Goal: Transaction & Acquisition: Purchase product/service

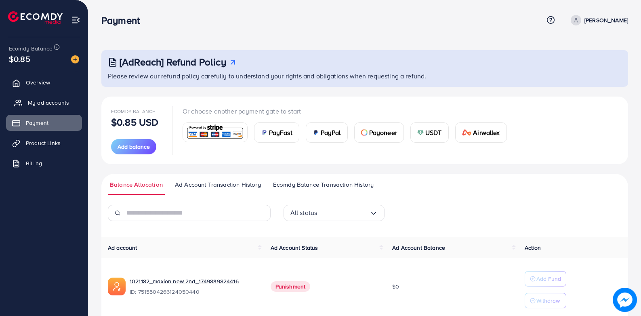
click at [59, 106] on span "My ad accounts" at bounding box center [48, 103] width 41 height 8
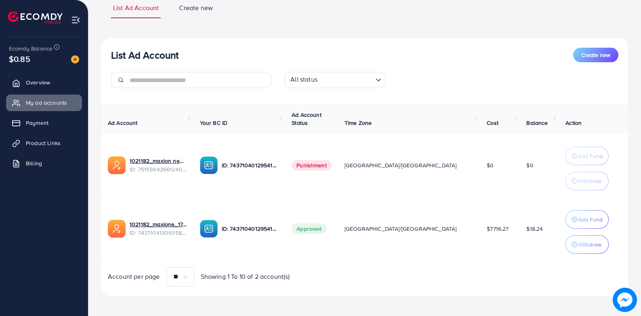
scroll to position [66, 0]
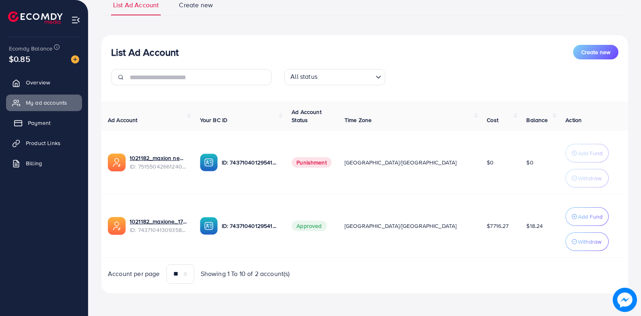
click at [54, 127] on link "Payment" at bounding box center [44, 123] width 76 height 16
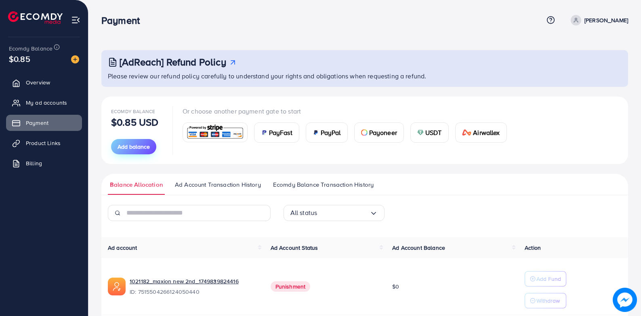
click at [128, 149] on span "Add balance" at bounding box center [134, 147] width 32 height 8
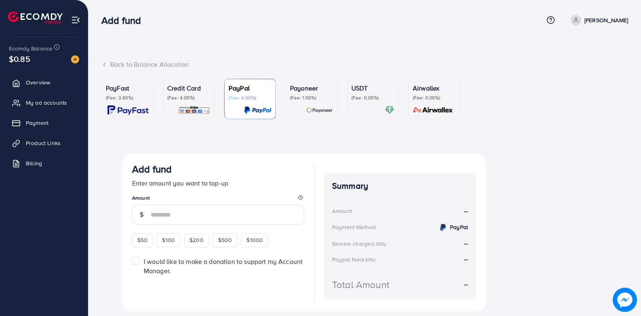
click at [130, 93] on div "PayFast (Fee: 3.60%)" at bounding box center [127, 92] width 43 height 18
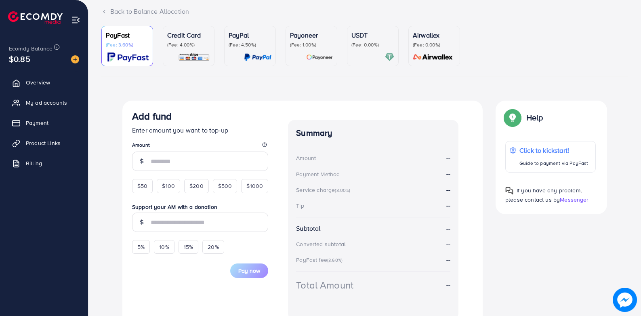
scroll to position [95, 0]
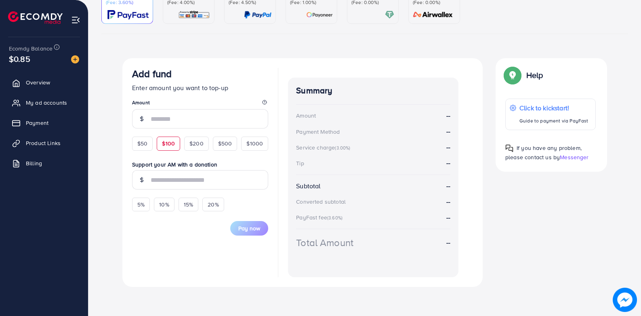
click at [167, 144] on span "$100" at bounding box center [168, 143] width 13 height 8
type input "***"
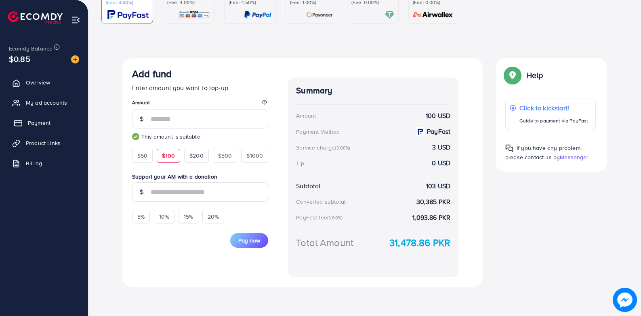
click at [53, 124] on link "Payment" at bounding box center [44, 123] width 76 height 16
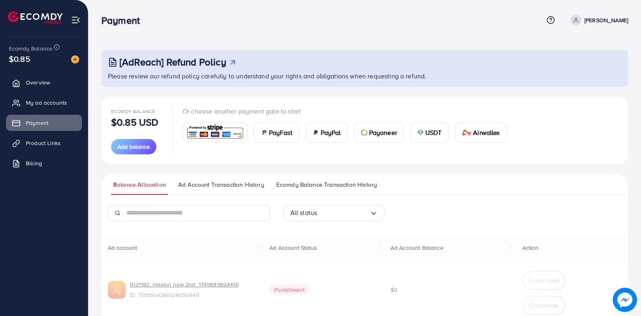
click at [426, 128] on span "USDT" at bounding box center [433, 133] width 17 height 10
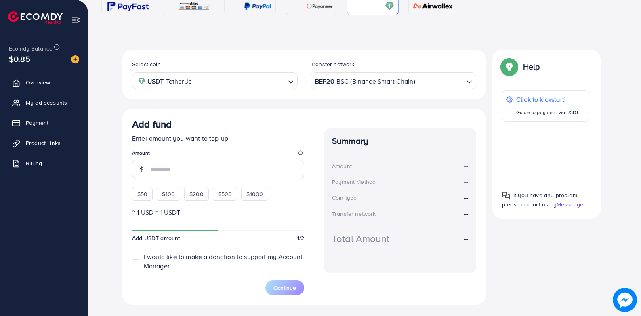
scroll to position [122, 0]
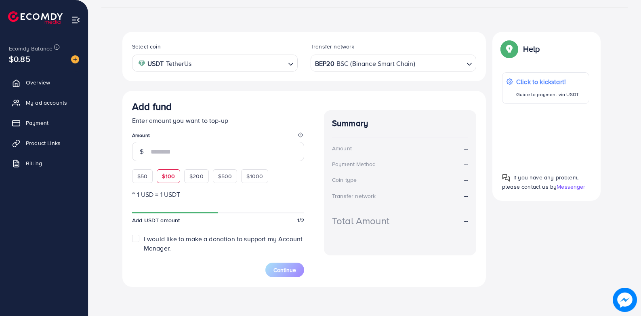
click at [164, 176] on div "Add fund Enter amount you want to top-up Amount $50 $100 $200 $500 $1000" at bounding box center [218, 142] width 172 height 82
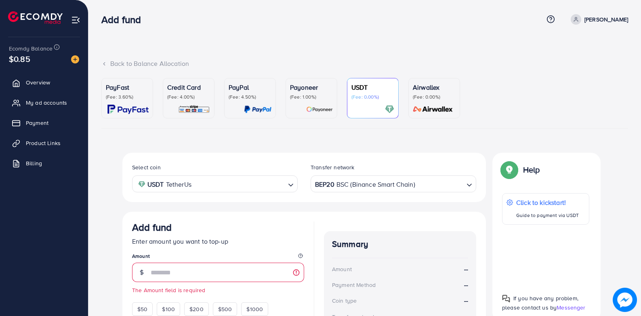
scroll to position [0, 0]
click at [184, 93] on div "Credit Card (Fee: 4.00%)" at bounding box center [188, 92] width 43 height 18
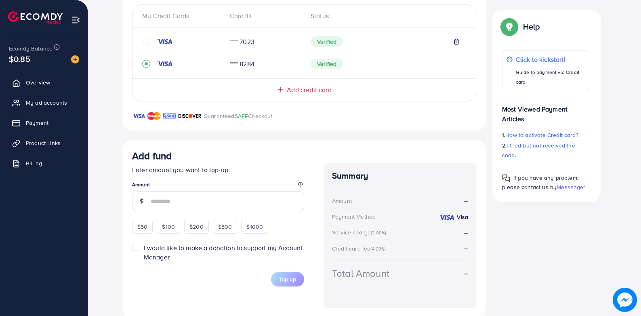
scroll to position [193, 0]
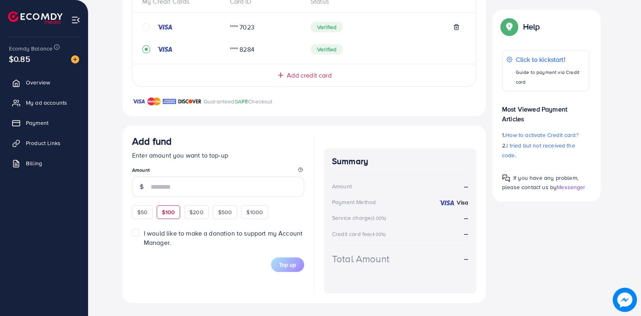
click at [166, 210] on span "$100" at bounding box center [168, 212] width 13 height 8
type input "***"
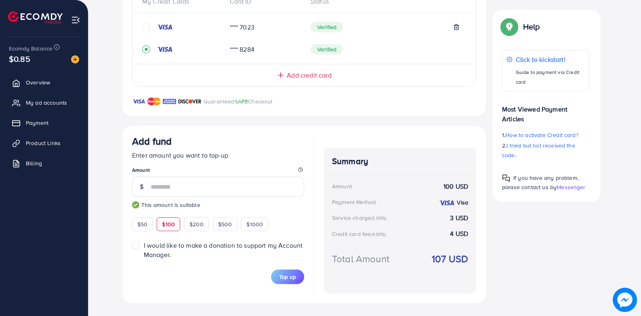
scroll to position [0, 0]
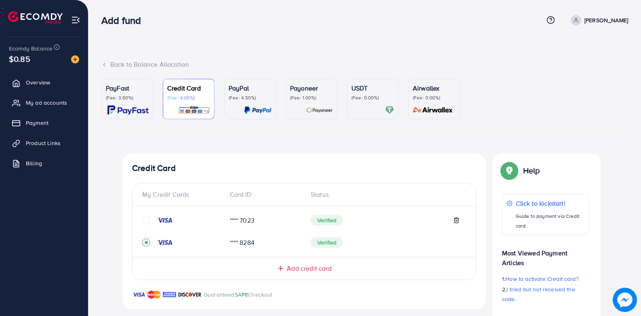
click at [349, 91] on link "USDT (Fee: 0.00%)" at bounding box center [373, 99] width 52 height 40
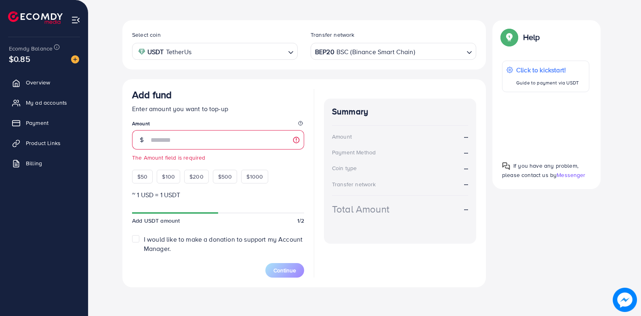
scroll to position [134, 0]
click at [170, 171] on div "$100" at bounding box center [168, 176] width 23 height 14
type input "***"
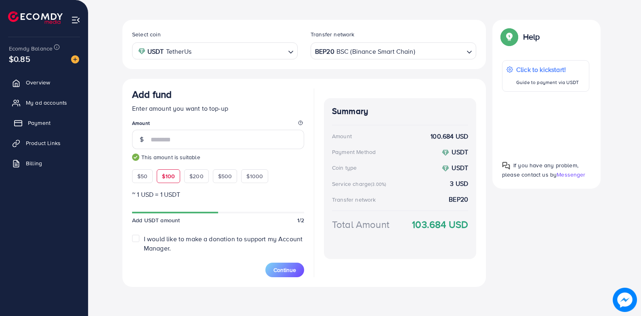
click at [40, 120] on span "Payment" at bounding box center [39, 123] width 23 height 8
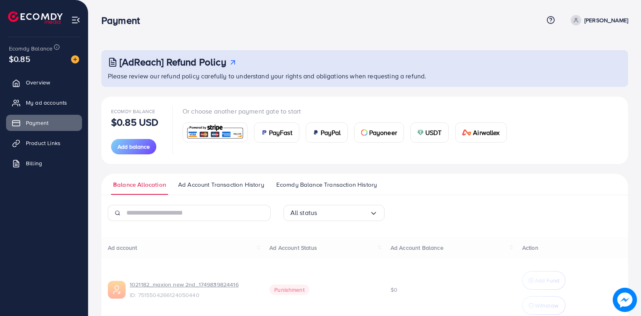
click at [237, 187] on span "Ad Account Transaction History" at bounding box center [221, 184] width 86 height 9
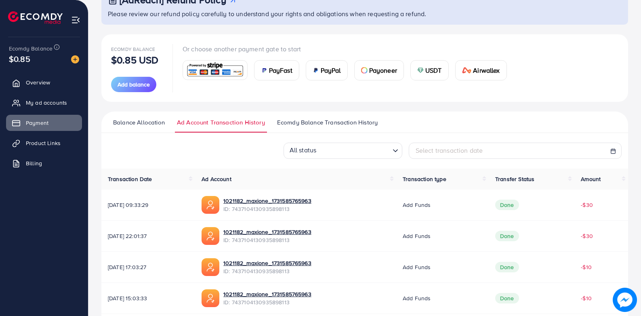
scroll to position [40, 0]
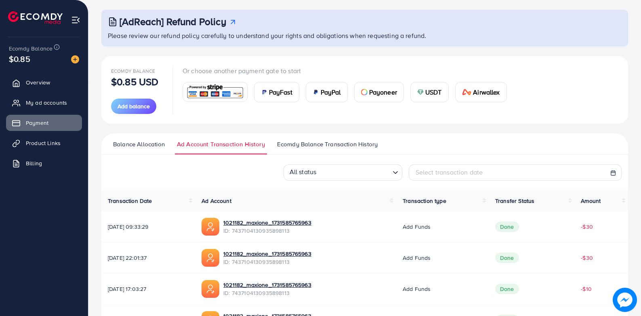
click at [307, 147] on span "Ecomdy Balance Transaction History" at bounding box center [327, 144] width 101 height 9
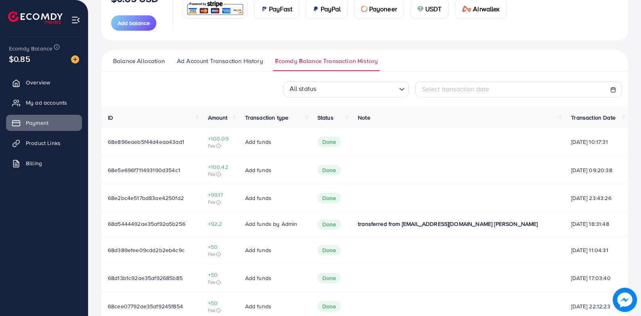
scroll to position [121, 0]
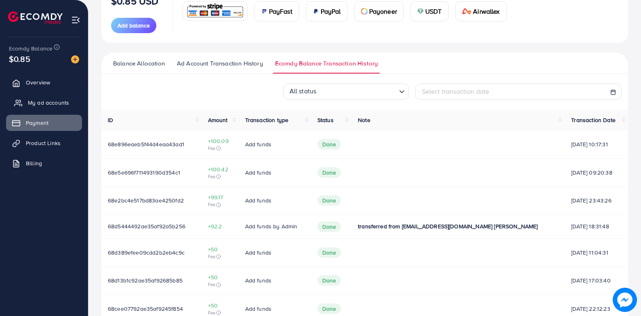
click at [51, 99] on span "My ad accounts" at bounding box center [48, 103] width 41 height 8
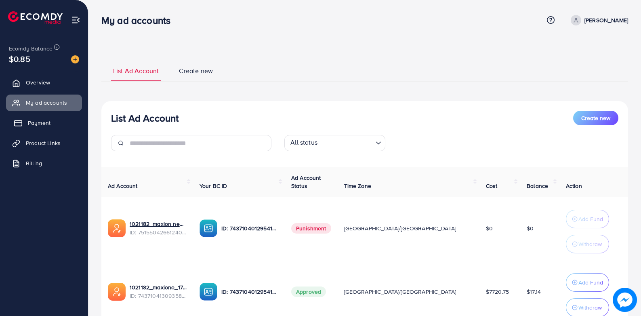
click at [51, 123] on link "Payment" at bounding box center [44, 123] width 76 height 16
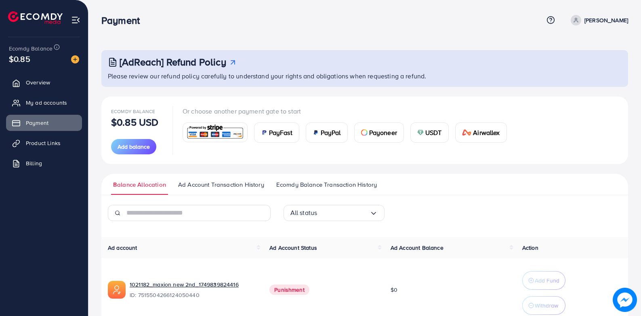
click at [425, 134] on div "USDT" at bounding box center [430, 132] width 38 height 19
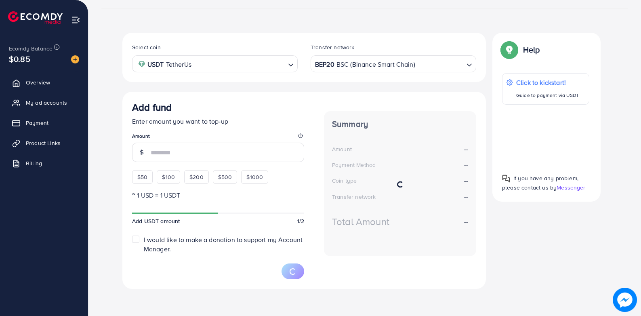
scroll to position [123, 0]
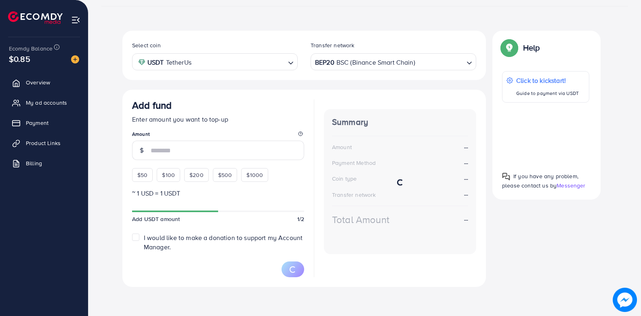
click at [151, 152] on input "number" at bounding box center [227, 150] width 153 height 19
click at [178, 149] on input "number" at bounding box center [227, 151] width 153 height 19
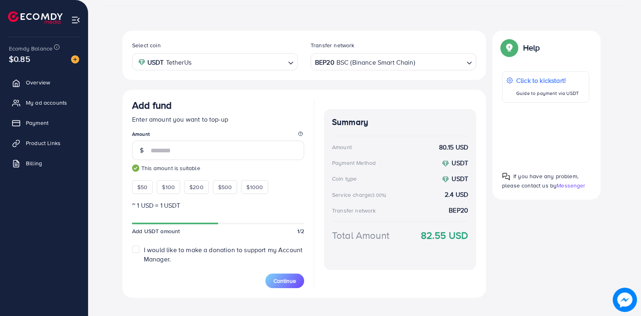
drag, startPoint x: 173, startPoint y: 151, endPoint x: 143, endPoint y: 152, distance: 29.9
click at [143, 152] on div "**" at bounding box center [218, 150] width 172 height 19
type input "**"
click at [286, 279] on span "Continue" at bounding box center [284, 281] width 23 height 8
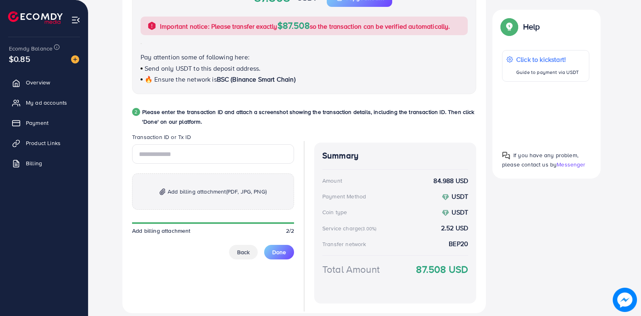
scroll to position [353, 0]
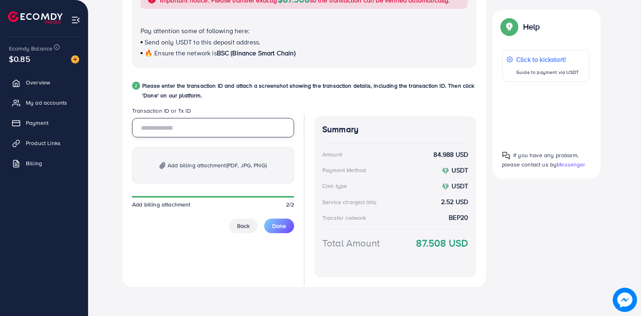
click at [215, 129] on input "text" at bounding box center [213, 127] width 162 height 19
paste input "**********"
type input "**********"
click at [202, 160] on p "Add billing attachment (PDF, JPG, PNG)" at bounding box center [213, 165] width 162 height 36
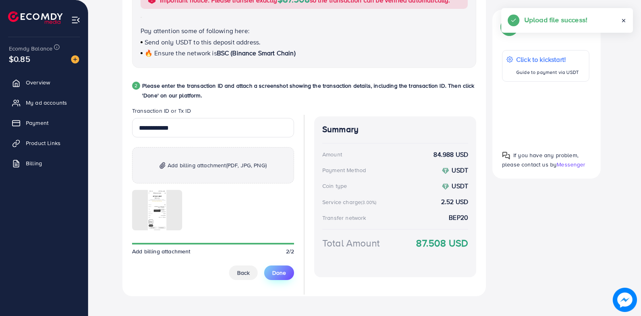
click at [281, 274] on span "Done" at bounding box center [279, 273] width 14 height 8
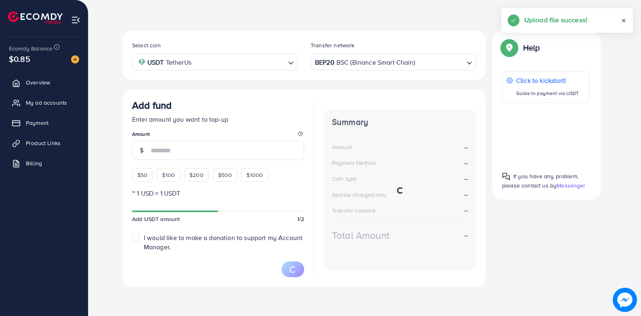
scroll to position [122, 0]
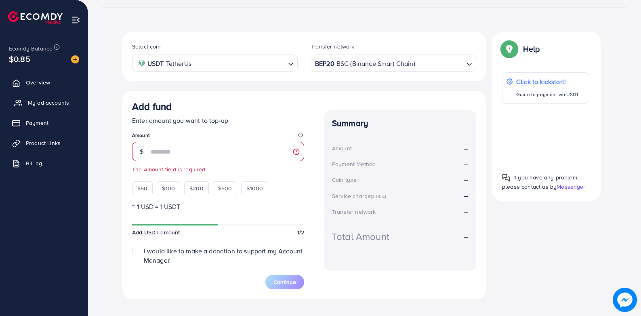
click at [61, 98] on link "My ad accounts" at bounding box center [44, 103] width 76 height 16
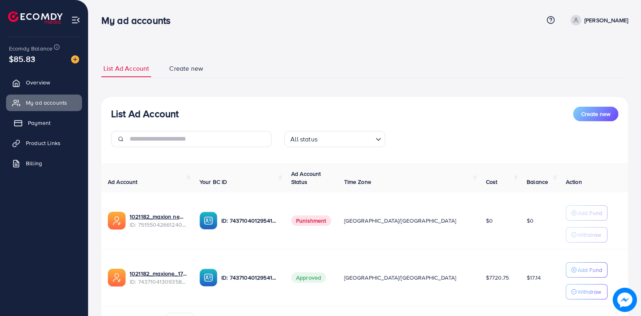
click at [49, 124] on span "Payment" at bounding box center [39, 123] width 23 height 8
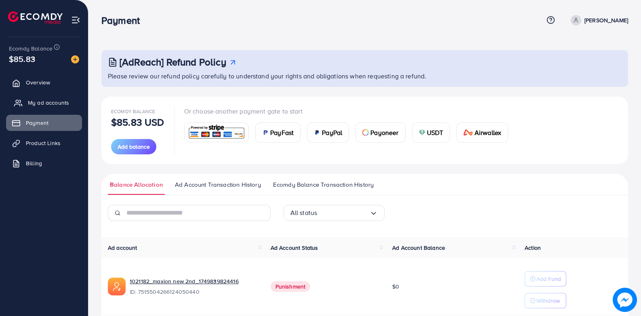
click at [63, 105] on span "My ad accounts" at bounding box center [48, 103] width 41 height 8
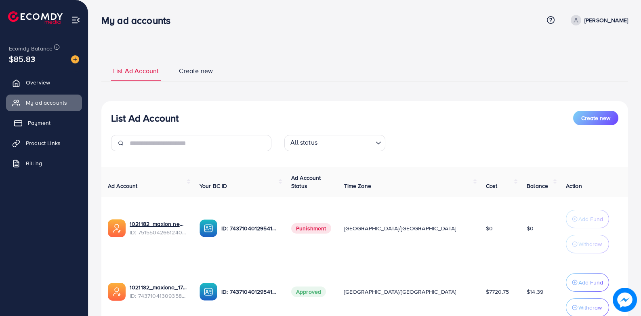
click at [55, 116] on link "Payment" at bounding box center [44, 123] width 76 height 16
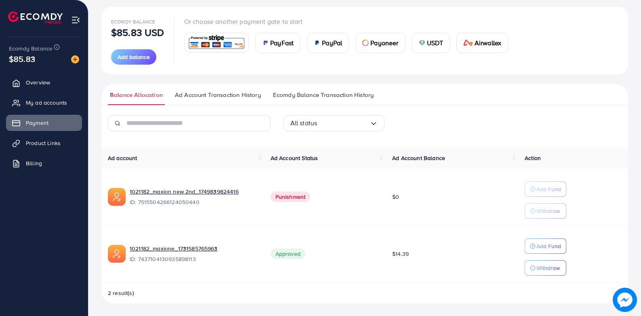
scroll to position [90, 0]
click at [63, 105] on span "My ad accounts" at bounding box center [48, 103] width 41 height 8
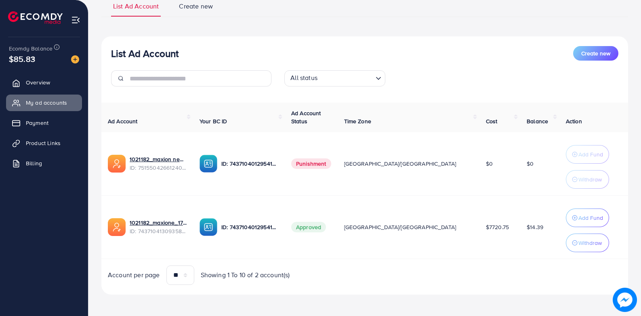
scroll to position [66, 0]
